Goal: Information Seeking & Learning: Check status

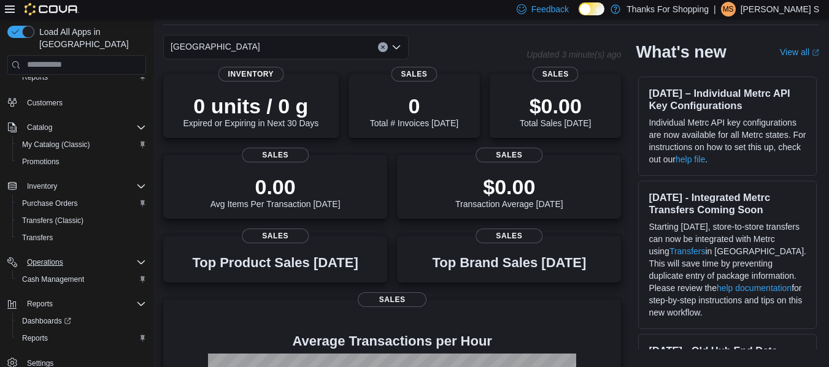
scroll to position [61, 0]
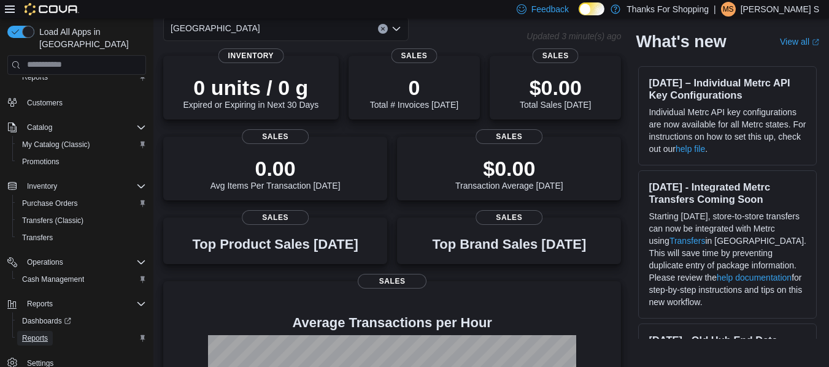
click at [45, 334] on span "Reports" at bounding box center [35, 339] width 26 height 10
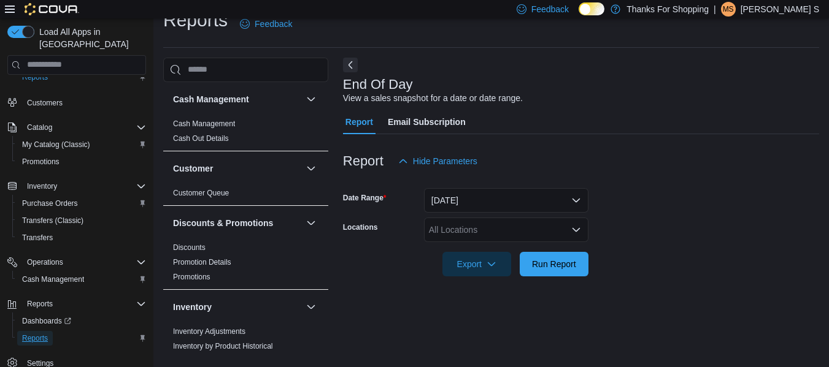
click at [36, 334] on span "Reports" at bounding box center [35, 339] width 26 height 10
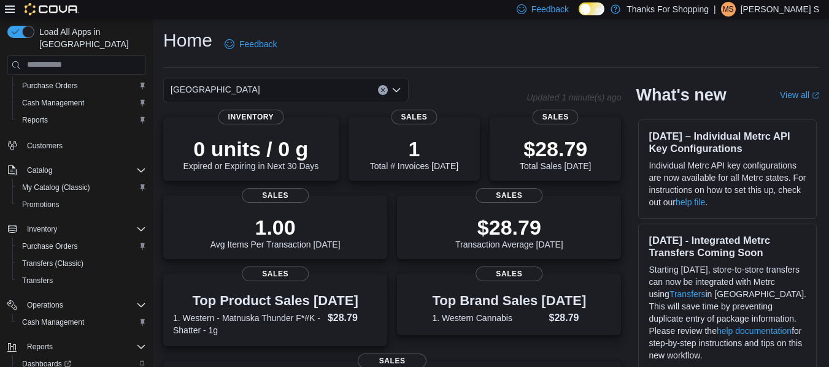
scroll to position [83, 0]
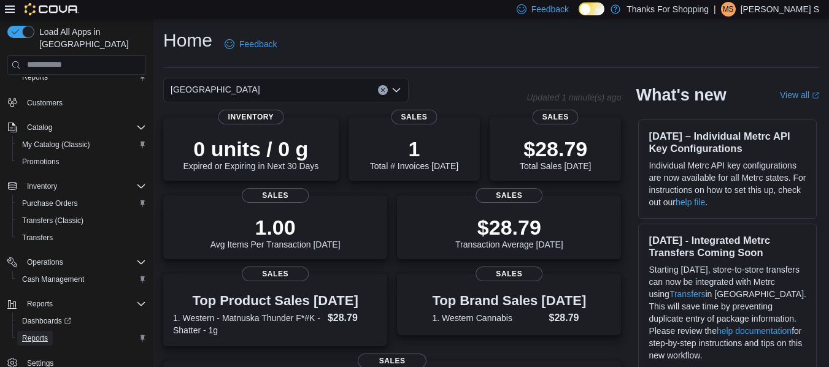
click at [42, 334] on span "Reports" at bounding box center [35, 339] width 26 height 10
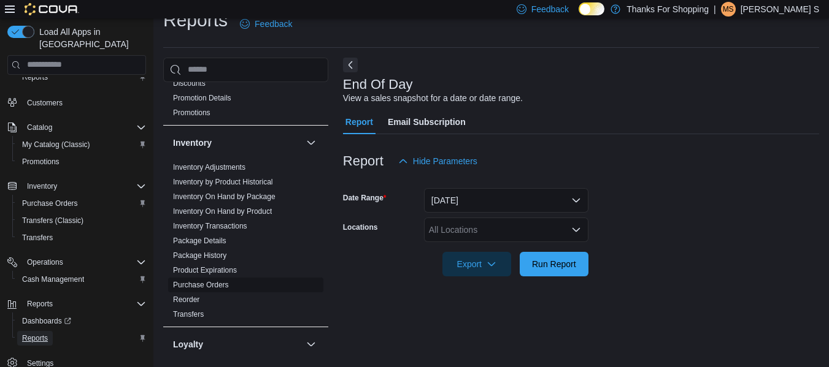
scroll to position [184, 0]
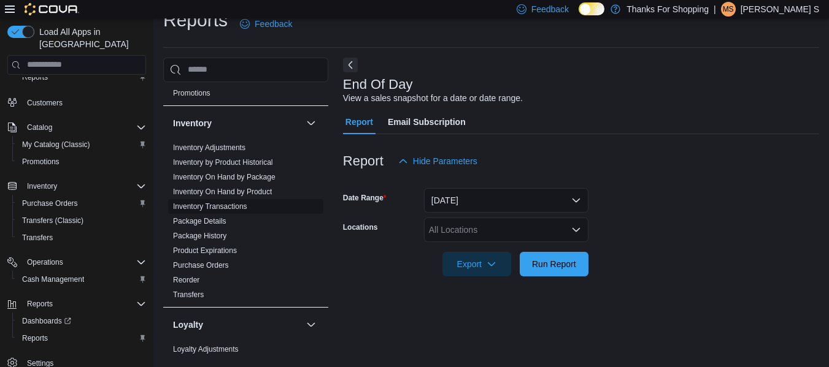
click at [220, 204] on link "Inventory Transactions" at bounding box center [210, 206] width 74 height 9
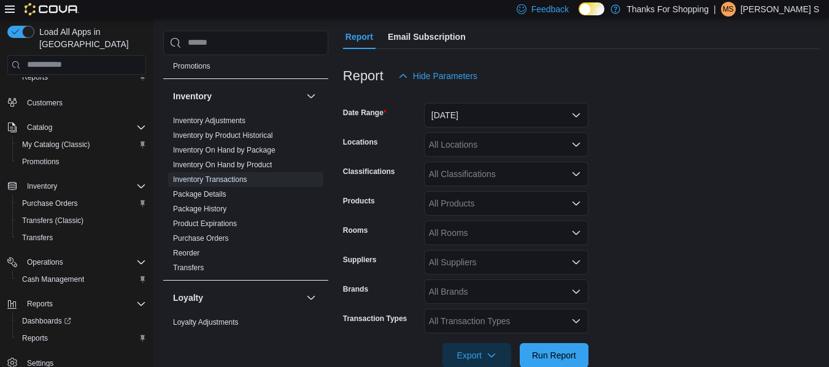
scroll to position [144, 0]
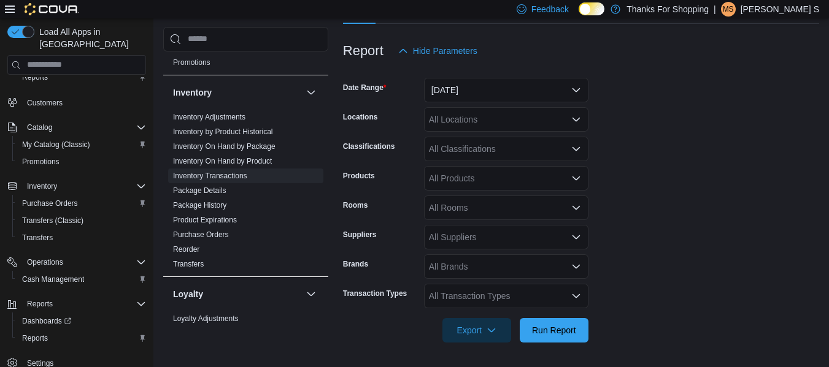
click at [533, 127] on div "All Locations" at bounding box center [506, 119] width 164 height 25
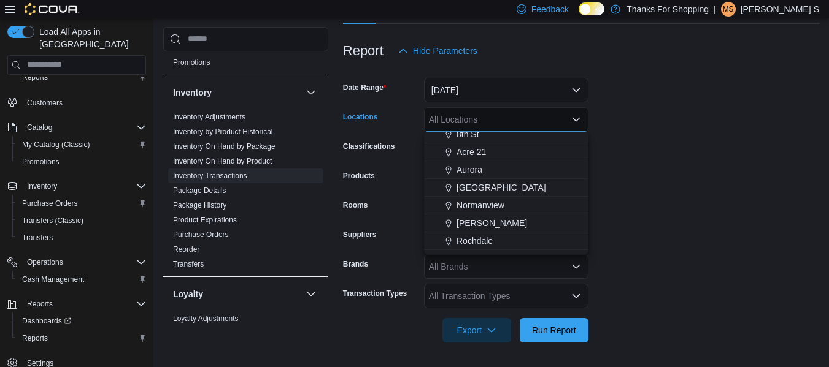
scroll to position [245, 0]
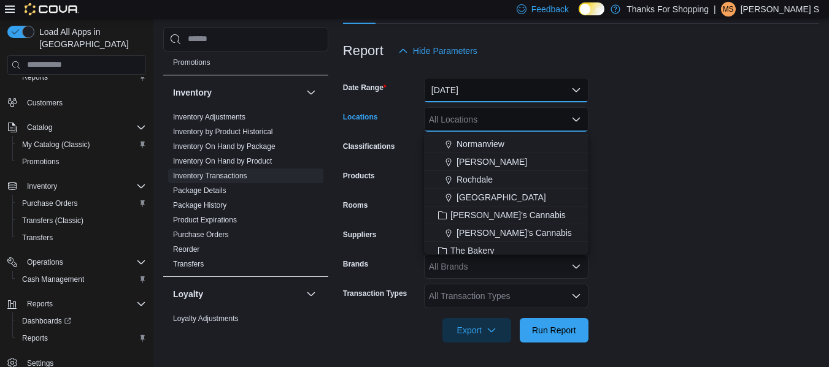
click at [561, 88] on button "[DATE]" at bounding box center [506, 90] width 164 height 25
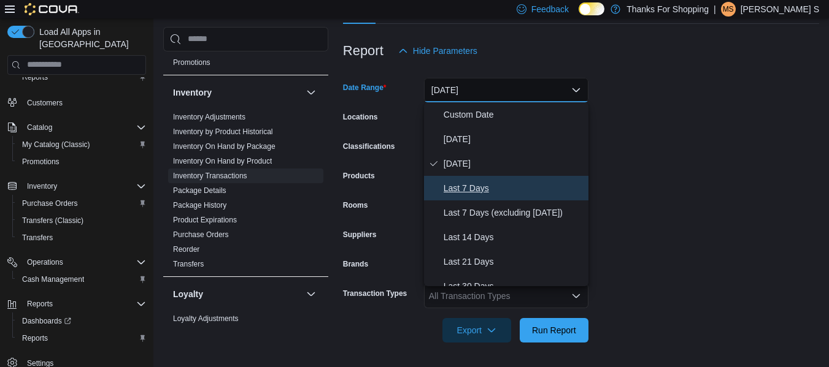
click at [490, 191] on span "Last 7 Days" at bounding box center [514, 188] width 140 height 15
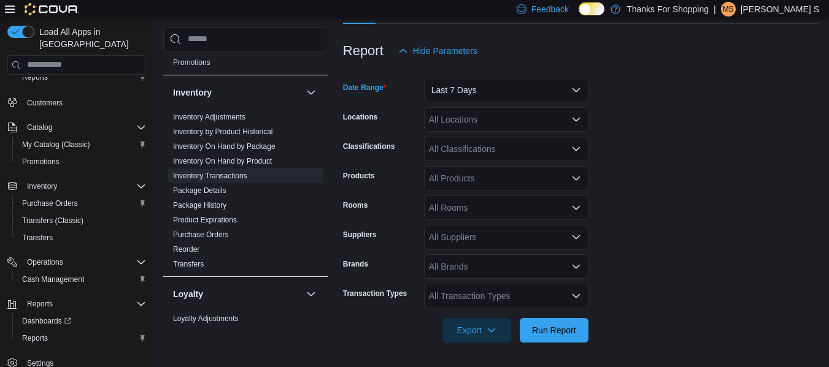
click at [488, 120] on div "All Locations" at bounding box center [506, 119] width 164 height 25
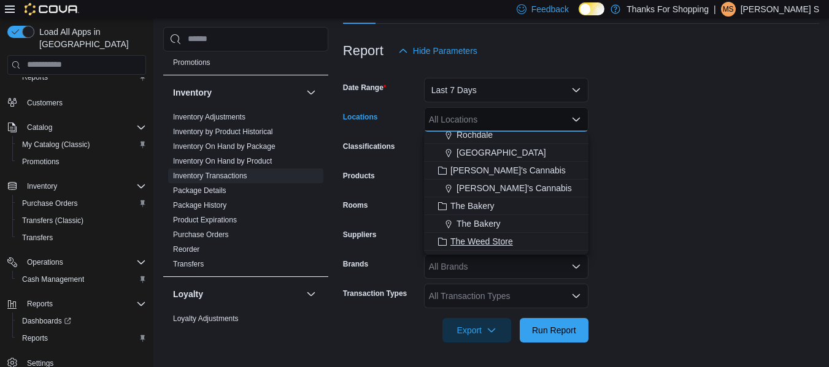
scroll to position [261, 0]
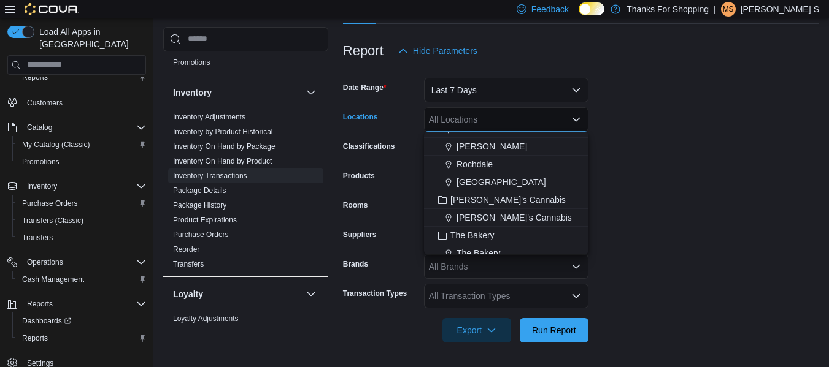
click at [482, 181] on span "[GEOGRAPHIC_DATA]" at bounding box center [501, 182] width 90 height 12
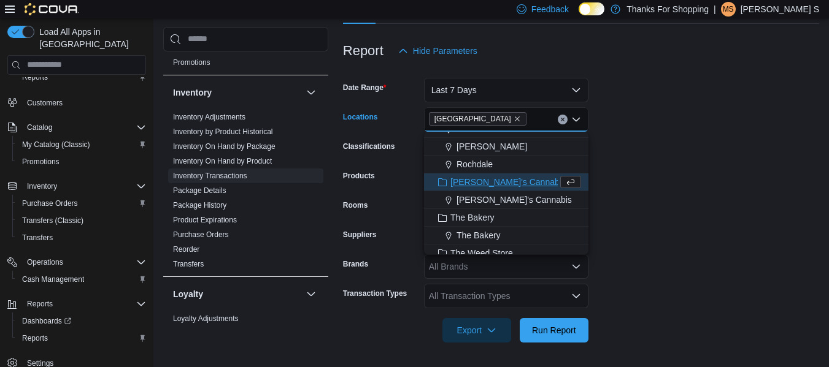
click at [687, 202] on form "Date Range Last 7 Days Locations University Heights Combo box. Selected. Univer…" at bounding box center [581, 203] width 476 height 280
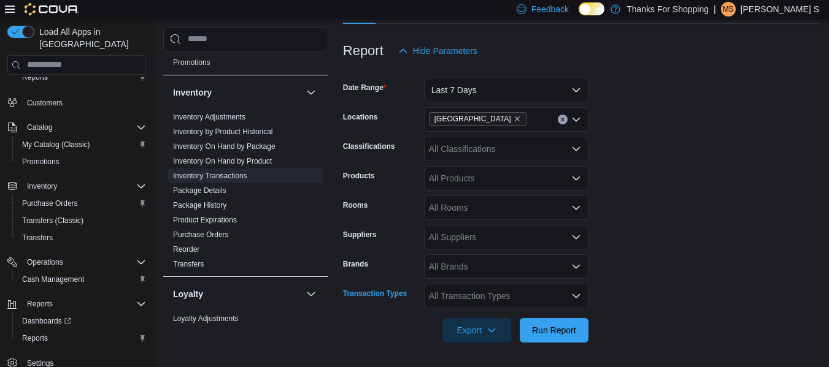
click at [543, 302] on div "All Transaction Types" at bounding box center [506, 296] width 164 height 25
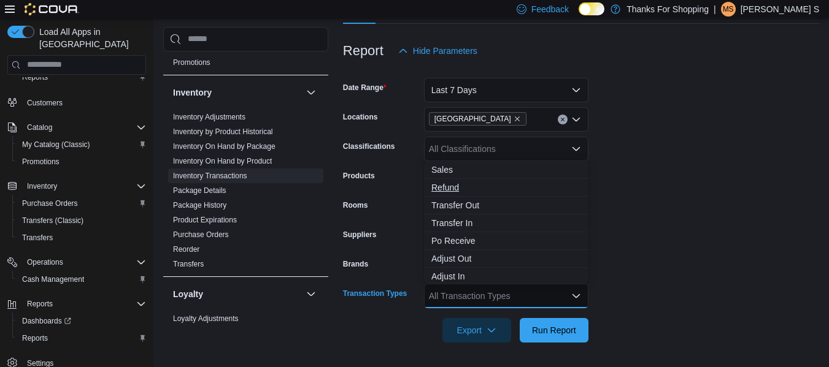
click at [463, 185] on span "Refund" at bounding box center [506, 188] width 150 height 12
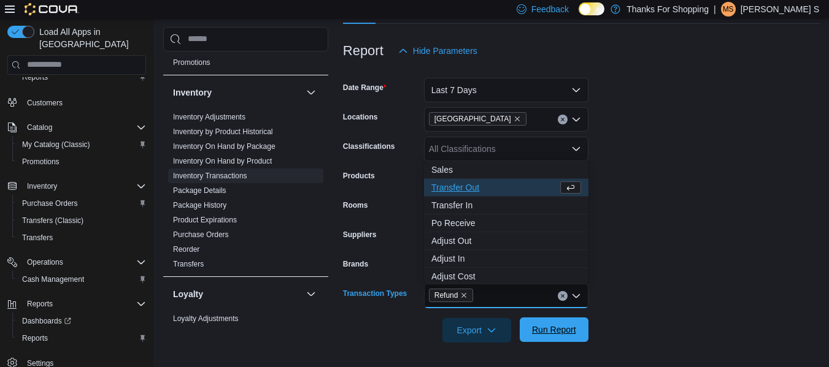
click at [559, 336] on span "Run Report" at bounding box center [554, 330] width 44 height 12
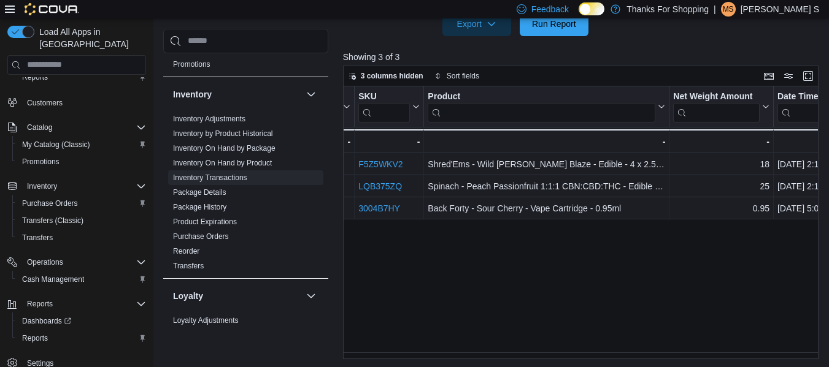
scroll to position [0, 307]
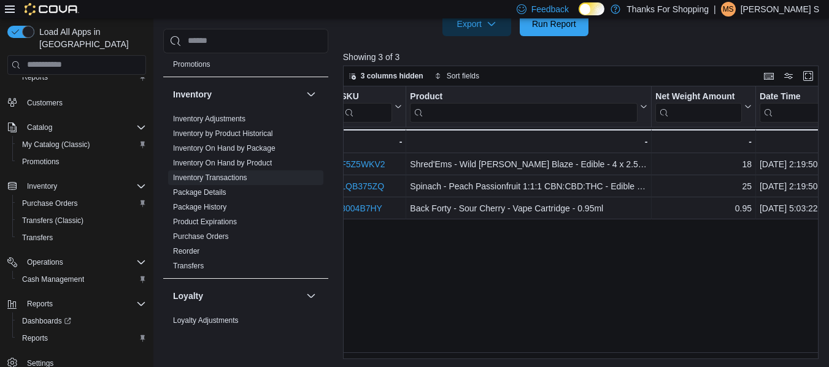
click at [509, 291] on div "Location Click to view column header actions Package Id Click to view column he…" at bounding box center [583, 223] width 480 height 273
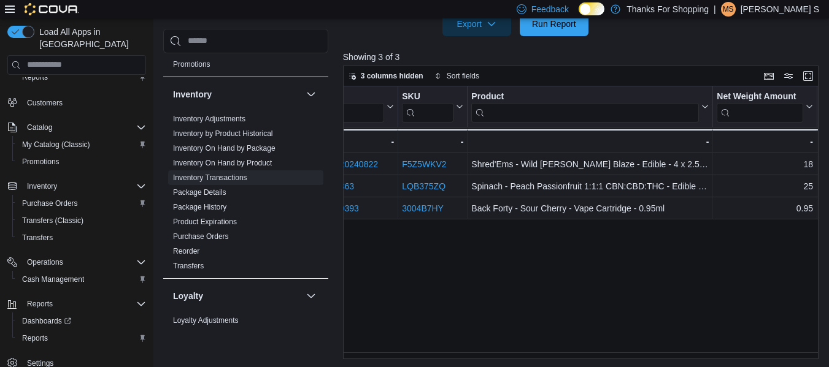
scroll to position [0, 123]
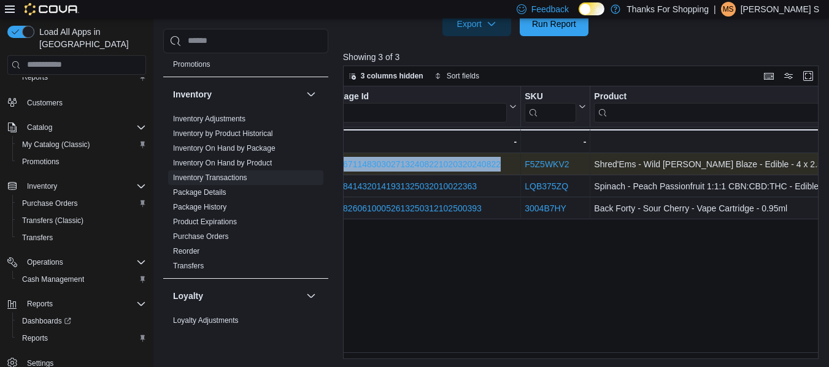
drag, startPoint x: 574, startPoint y: 161, endPoint x: 520, endPoint y: 168, distance: 54.5
click at [577, 164] on div "F5Z5WKV2" at bounding box center [555, 164] width 61 height 15
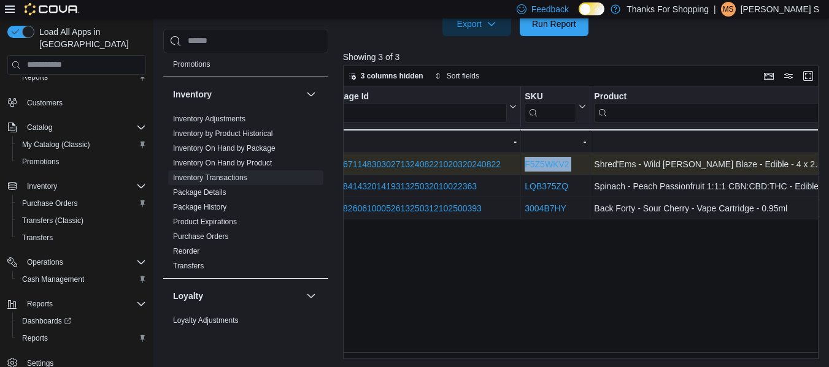
drag, startPoint x: 577, startPoint y: 164, endPoint x: 533, endPoint y: 166, distance: 43.6
click at [533, 166] on div "F5Z5WKV2" at bounding box center [555, 164] width 61 height 15
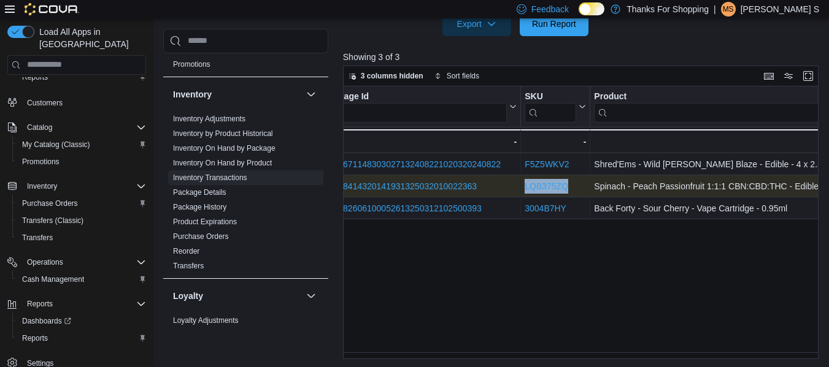
drag, startPoint x: 572, startPoint y: 183, endPoint x: 523, endPoint y: 183, distance: 49.1
click at [523, 183] on div "LQB375ZQ - SKU URL, column 3, row 2" at bounding box center [555, 186] width 69 height 22
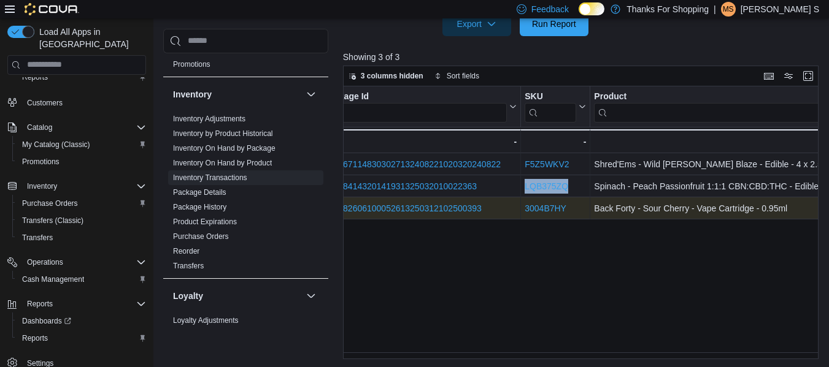
copy link "LQB375ZQ"
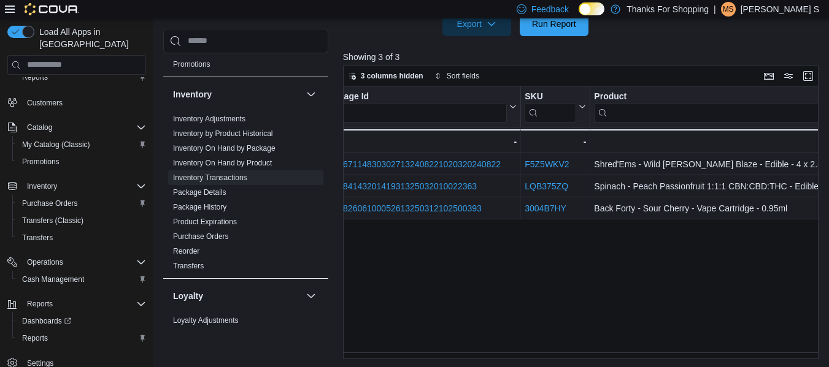
click at [592, 264] on div "Location Click to view column header actions Package Id Click to view column he…" at bounding box center [583, 223] width 480 height 273
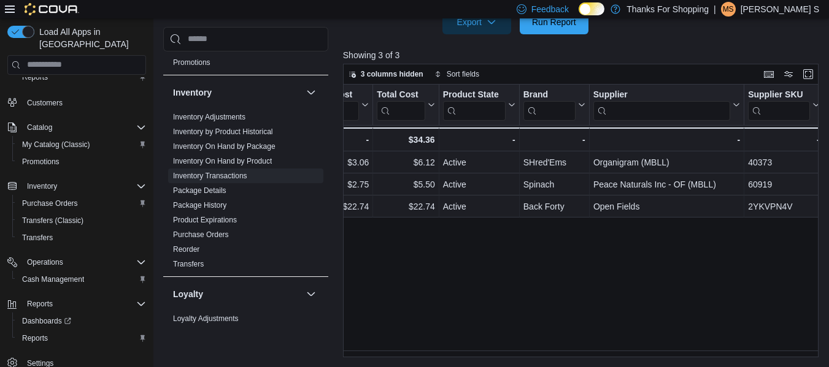
scroll to position [0, 1534]
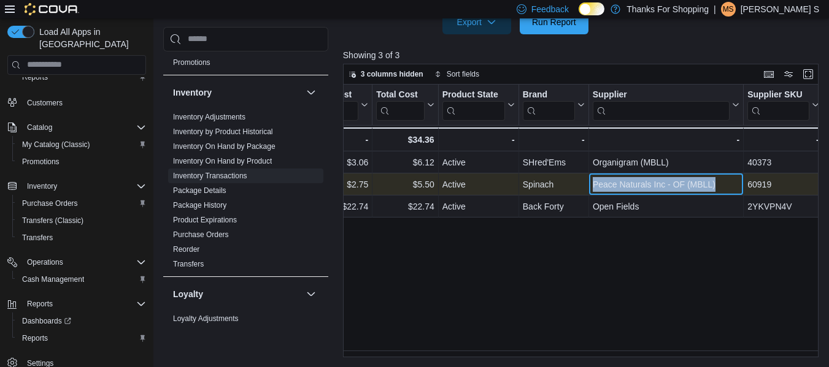
drag, startPoint x: 714, startPoint y: 183, endPoint x: 592, endPoint y: 188, distance: 122.2
click at [593, 188] on div "Peace Naturals Inc - OF (MBLL)" at bounding box center [666, 184] width 147 height 15
copy div "Peace Naturals Inc - OF (MBLL)"
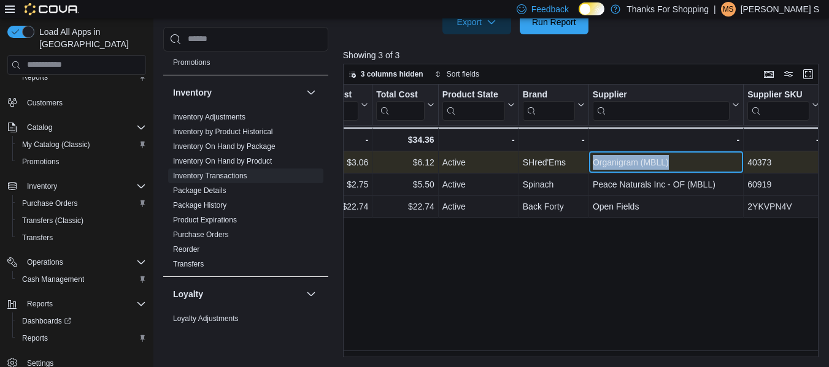
drag, startPoint x: 674, startPoint y: 159, endPoint x: 593, endPoint y: 158, distance: 81.0
click at [593, 158] on div "Organigram (MBLL)" at bounding box center [666, 162] width 147 height 15
copy div "Organigram (MBLL)"
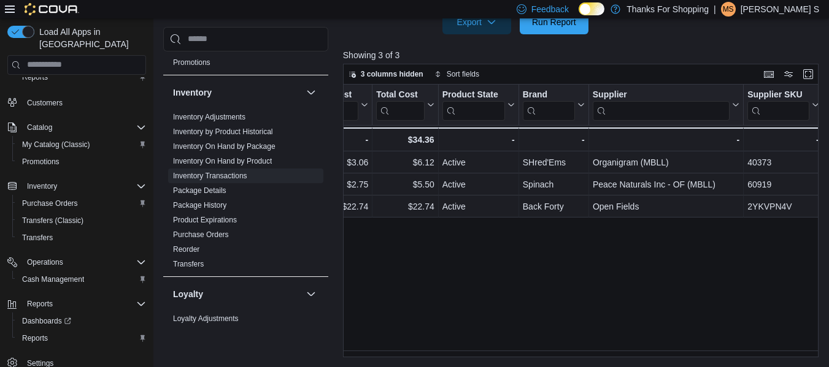
click at [475, 273] on div "Location Click to view column header actions Package Id Click to view column he…" at bounding box center [583, 221] width 480 height 273
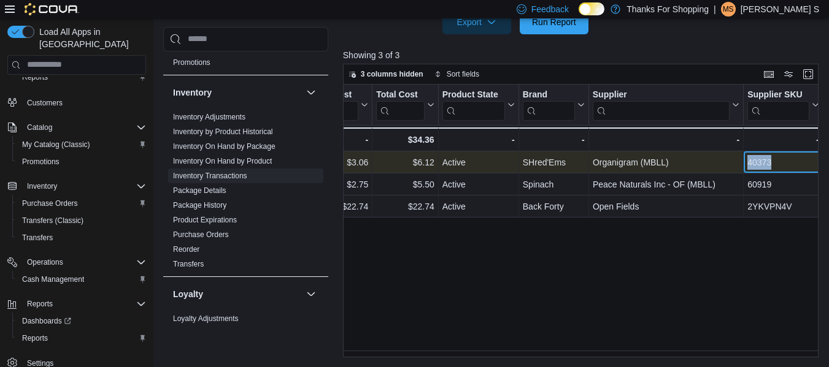
drag, startPoint x: 787, startPoint y: 158, endPoint x: 742, endPoint y: 164, distance: 44.7
copy div "- Supplier, column 19, row 1 40373"
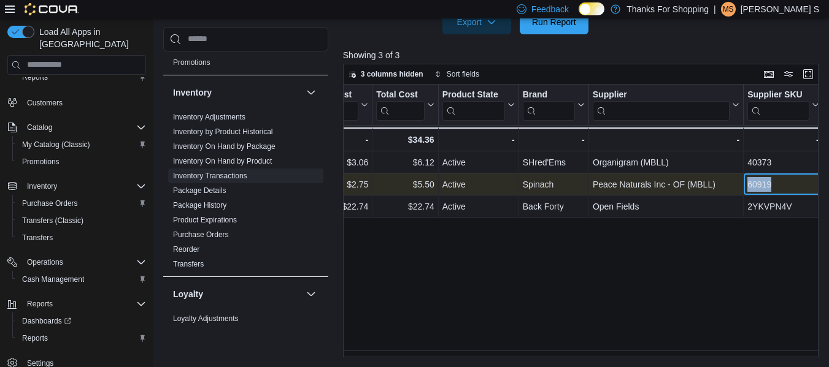
drag, startPoint x: 783, startPoint y: 186, endPoint x: 745, endPoint y: 182, distance: 38.2
click at [745, 182] on div "60919 - Supplier SKU, column 20, row 2" at bounding box center [783, 185] width 79 height 22
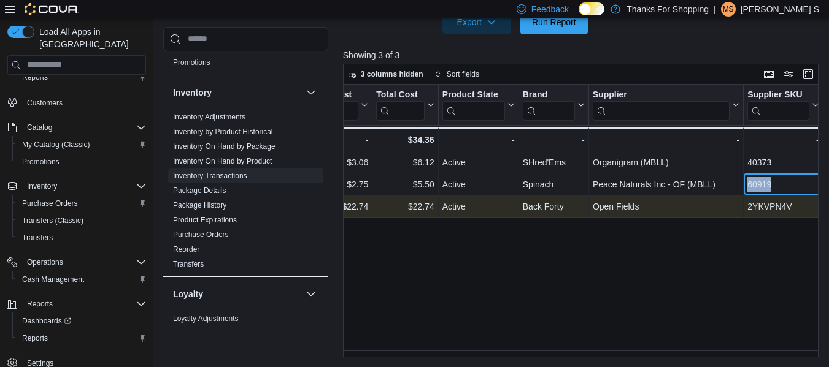
copy div "60919"
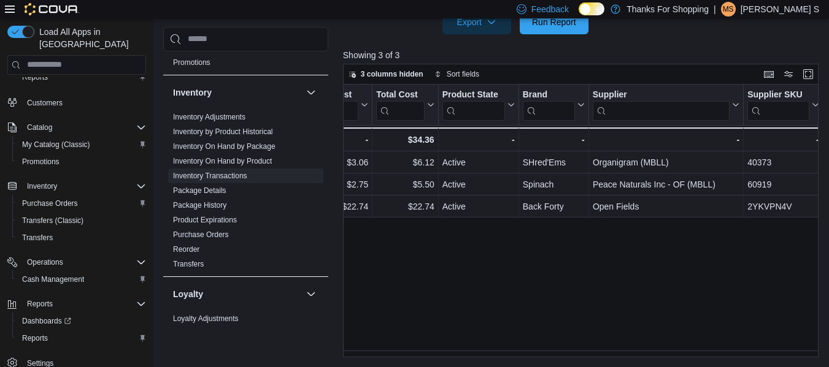
click at [409, 314] on div "Location Click to view column header actions Package Id Click to view column he…" at bounding box center [583, 221] width 480 height 273
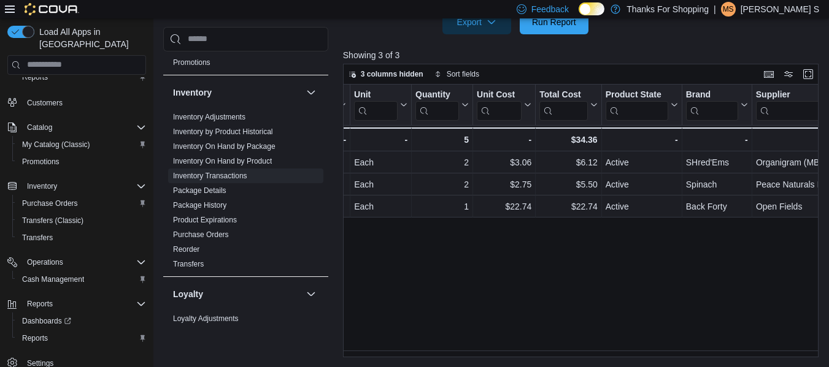
scroll to position [0, 1350]
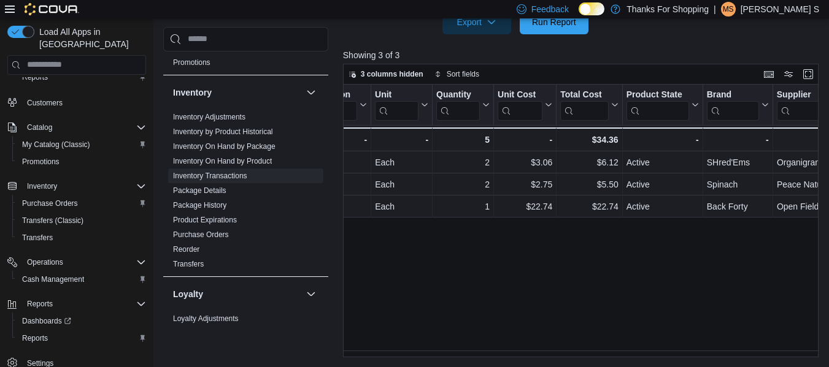
click at [507, 271] on div "Location Click to view column header actions Package Id Click to view column he…" at bounding box center [583, 221] width 480 height 273
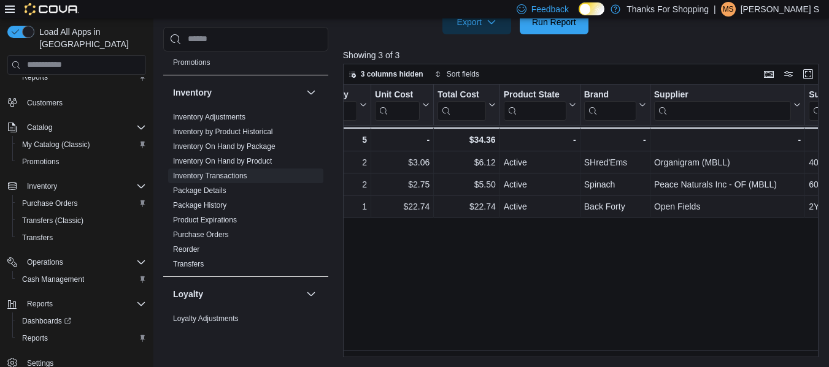
scroll to position [0, 1534]
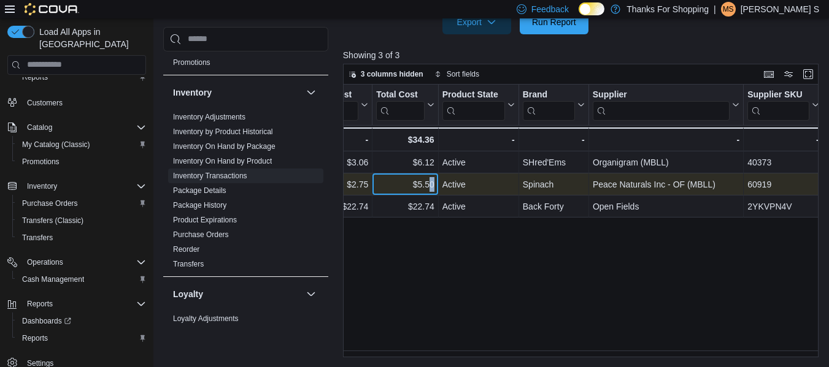
click at [428, 184] on div "$5.50" at bounding box center [405, 184] width 58 height 15
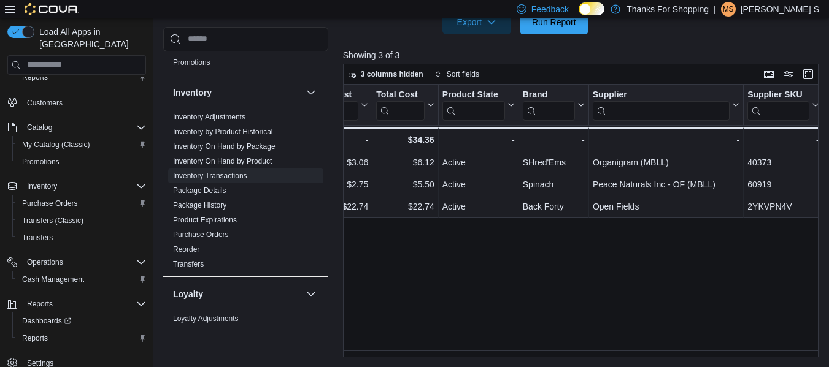
click at [414, 271] on div "Location Click to view column header actions Package Id Click to view column he…" at bounding box center [583, 221] width 480 height 273
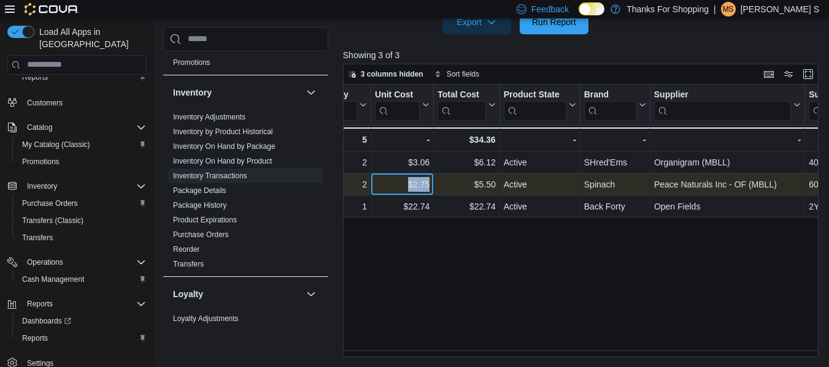
drag, startPoint x: 431, startPoint y: 186, endPoint x: 407, endPoint y: 185, distance: 24.0
click at [407, 185] on div "$2.75 - Unit Cost, column 15, row 2" at bounding box center [402, 185] width 63 height 22
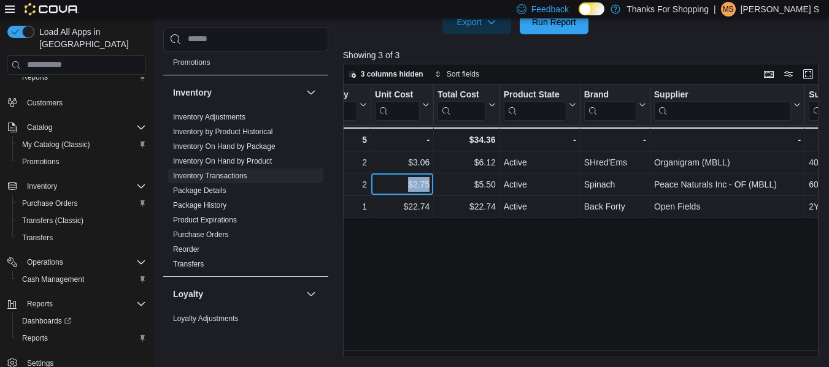
copy div "$2.75"
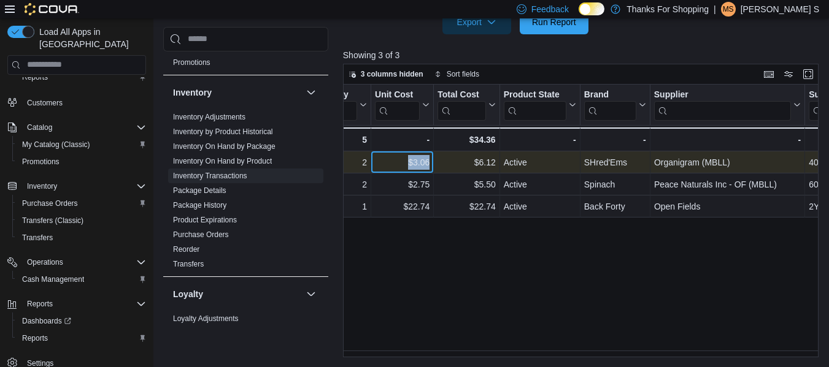
drag, startPoint x: 429, startPoint y: 163, endPoint x: 410, endPoint y: 166, distance: 19.3
click at [410, 166] on div "$3.06" at bounding box center [402, 162] width 55 height 15
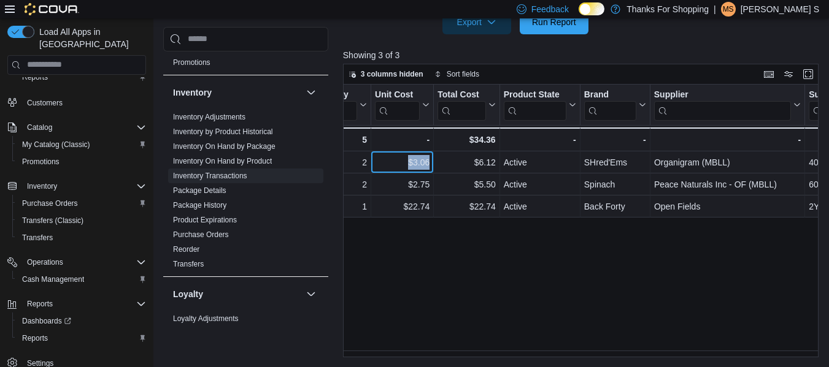
copy div "$3.06"
